Goal: Transaction & Acquisition: Purchase product/service

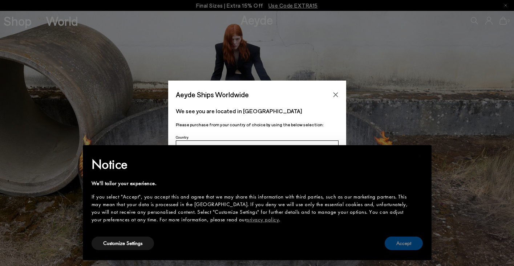
click at [409, 245] on button "Accept" at bounding box center [404, 243] width 38 height 13
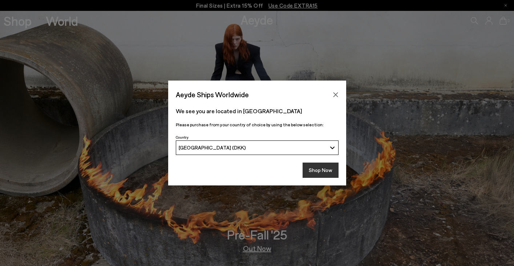
click at [328, 164] on button "Shop Now" at bounding box center [321, 170] width 36 height 15
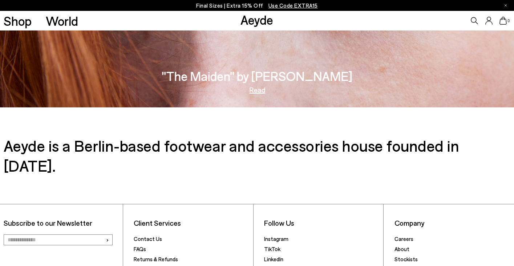
scroll to position [1167, 0]
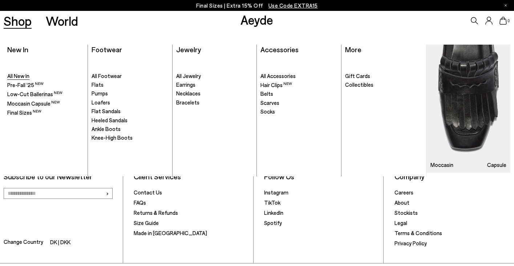
click at [22, 74] on span "All New In" at bounding box center [18, 76] width 22 height 7
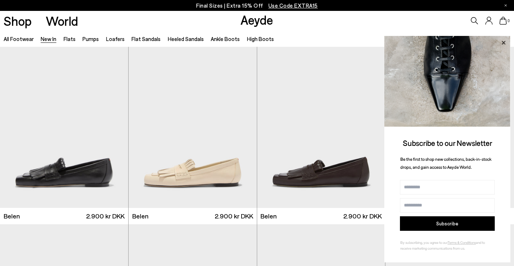
click at [502, 44] on icon at bounding box center [503, 42] width 9 height 9
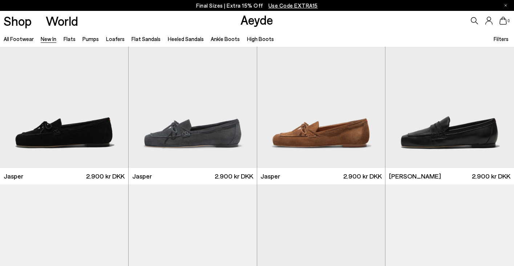
scroll to position [226, 0]
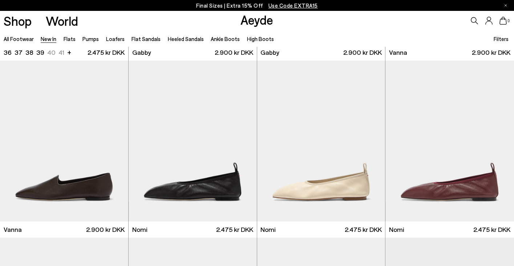
scroll to position [1073, 0]
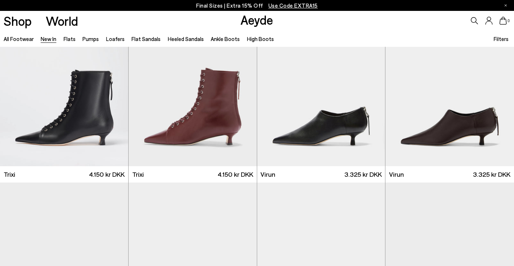
scroll to position [2530, 0]
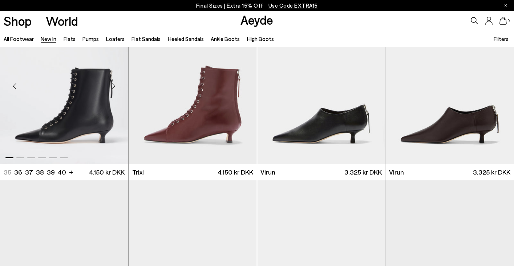
click at [14, 87] on div "Previous slide" at bounding box center [15, 87] width 22 height 22
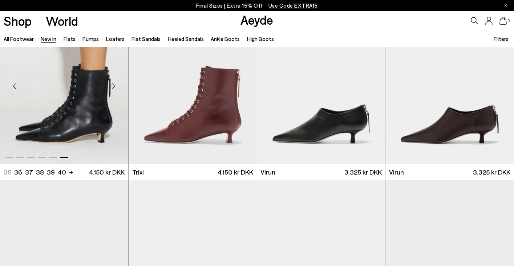
click at [14, 87] on div "Previous slide" at bounding box center [15, 87] width 22 height 22
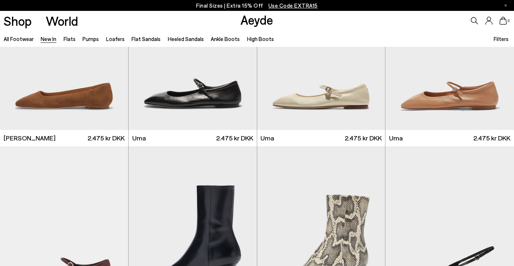
scroll to position [3275, 0]
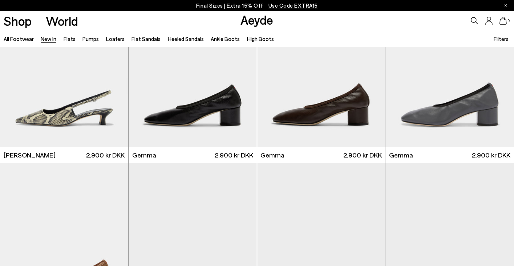
scroll to position [3623, 0]
